Goal: Task Accomplishment & Management: Manage account settings

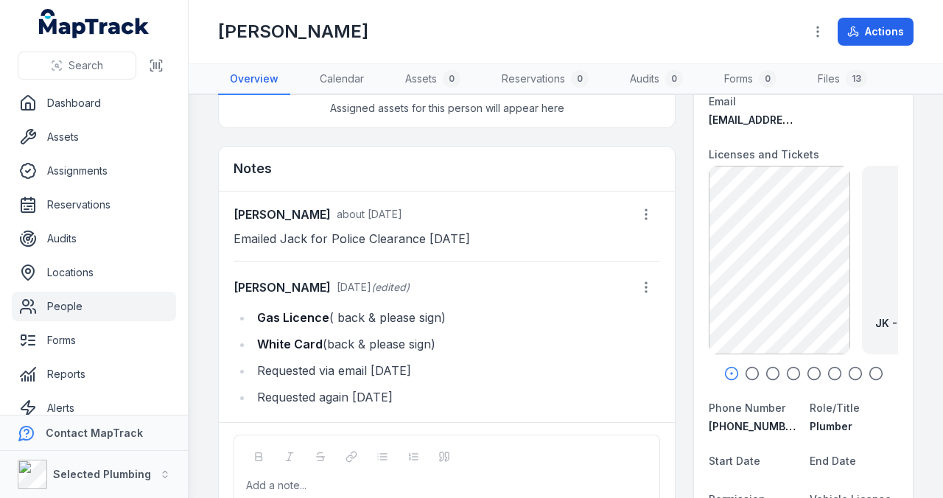
scroll to position [147, 0]
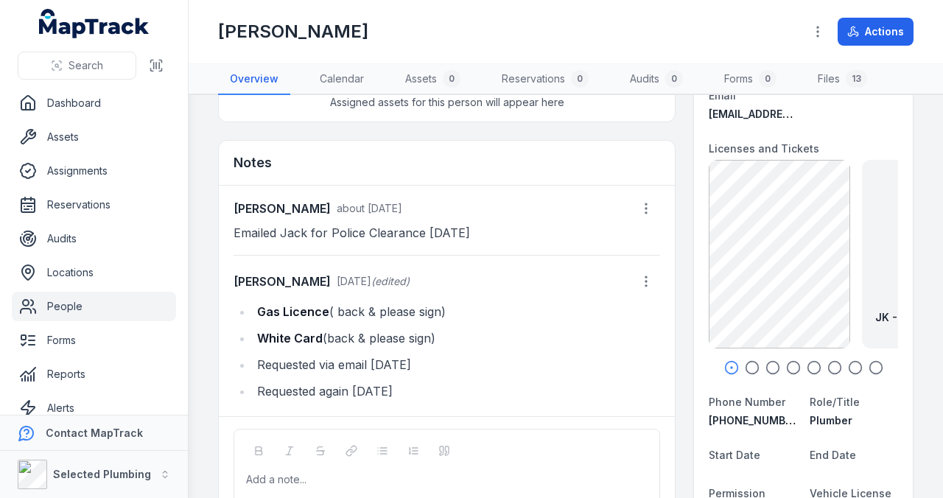
click at [745, 366] on icon "button" at bounding box center [752, 367] width 15 height 15
click at [766, 366] on icon "button" at bounding box center [773, 367] width 15 height 15
click at [786, 365] on icon "button" at bounding box center [793, 367] width 15 height 15
click at [807, 365] on icon "button" at bounding box center [814, 367] width 15 height 15
click at [828, 365] on icon "button" at bounding box center [835, 367] width 15 height 15
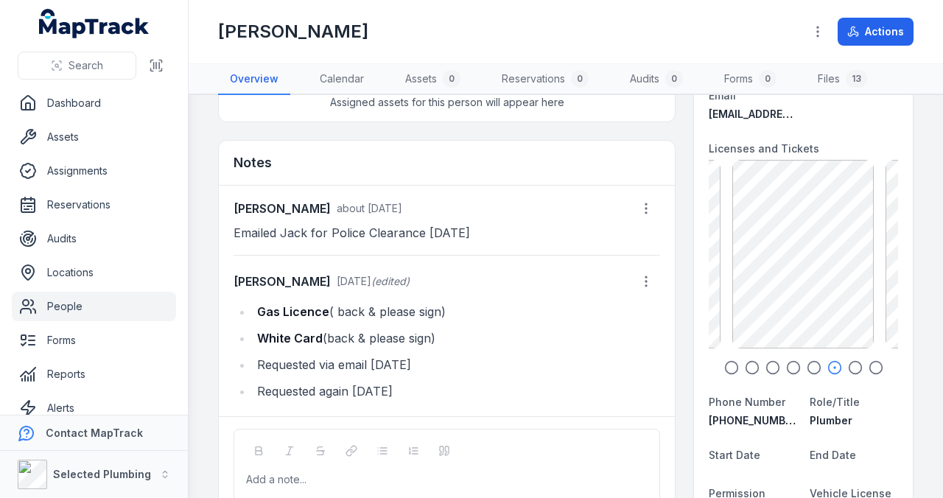
click at [848, 363] on icon "button" at bounding box center [855, 367] width 15 height 15
click at [828, 366] on icon "button" at bounding box center [835, 367] width 15 height 15
click at [812, 364] on icon "button" at bounding box center [814, 367] width 15 height 15
click at [871, 362] on icon "button" at bounding box center [876, 367] width 15 height 15
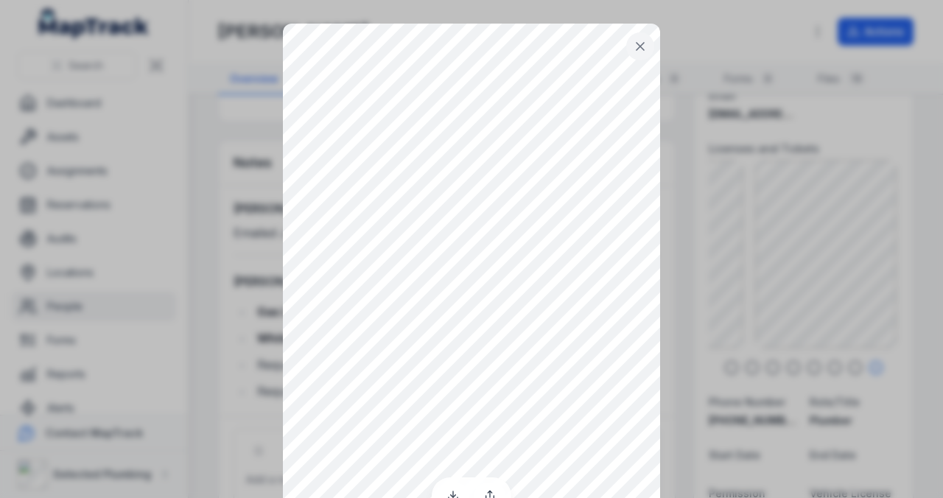
click at [637, 40] on icon at bounding box center [640, 46] width 15 height 15
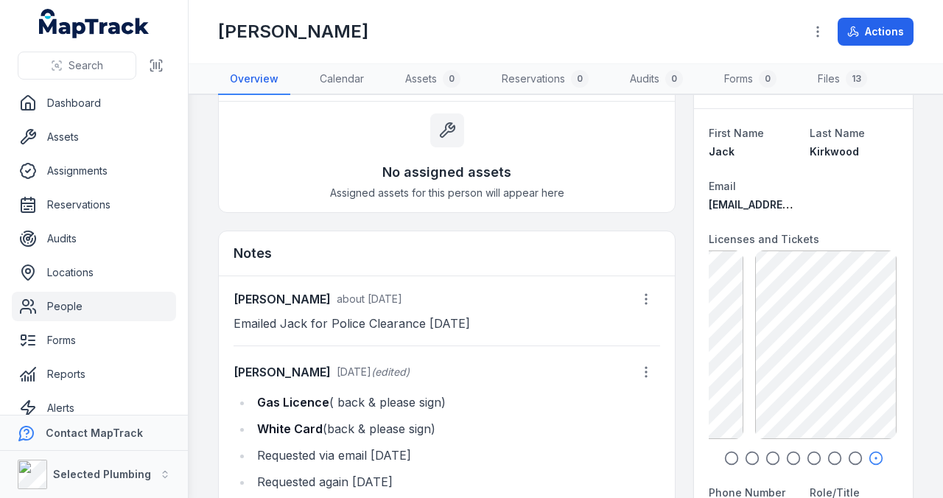
scroll to position [0, 0]
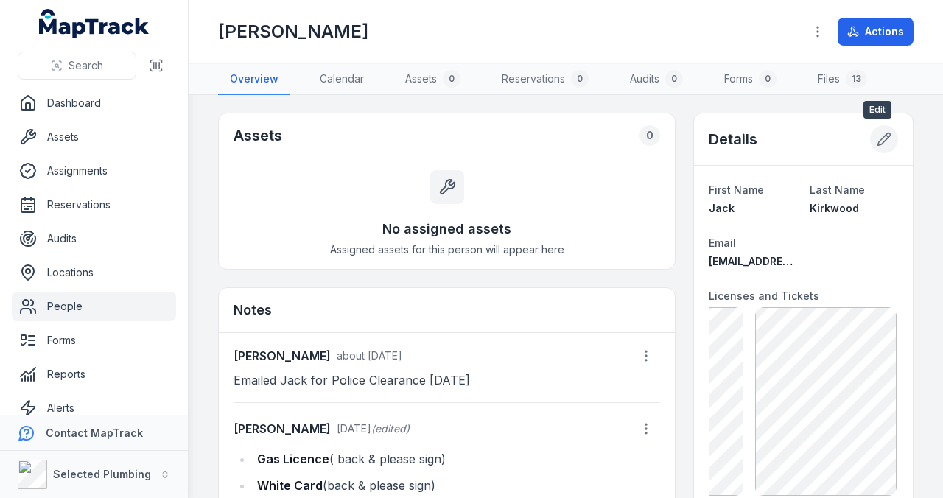
click at [880, 136] on icon at bounding box center [884, 139] width 15 height 15
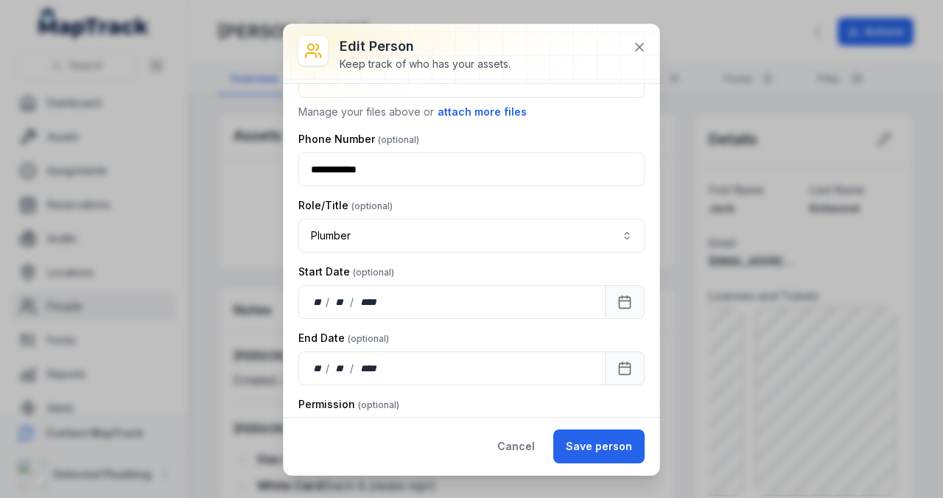
scroll to position [393, 0]
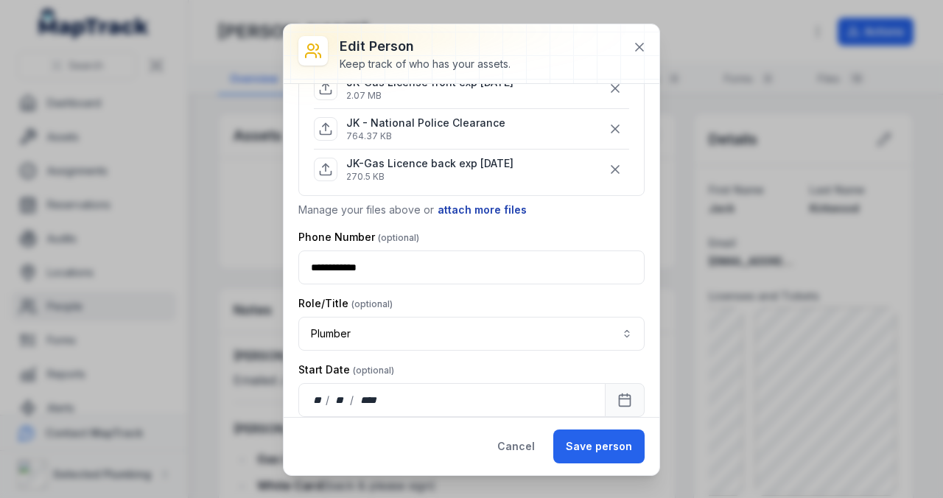
click at [488, 202] on button "attach more files" at bounding box center [482, 210] width 91 height 16
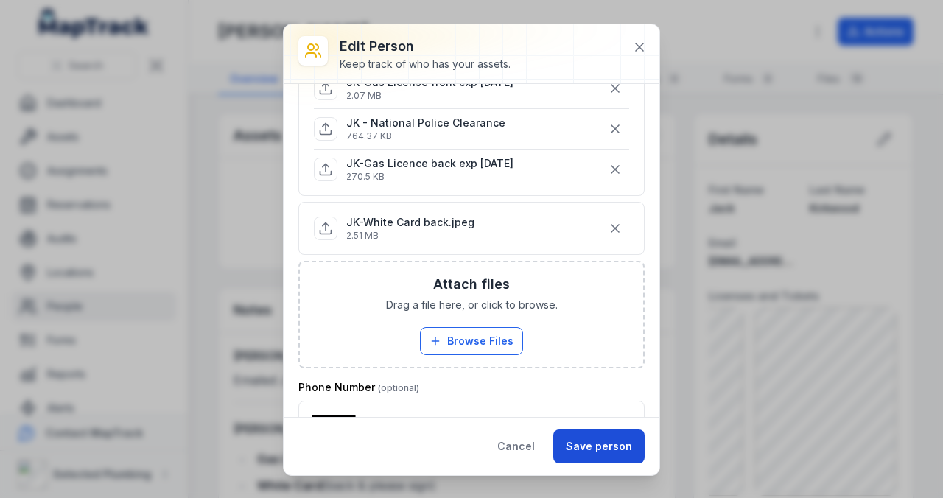
click at [596, 448] on button "Save person" at bounding box center [599, 447] width 91 height 34
